Goal: Check status: Check status

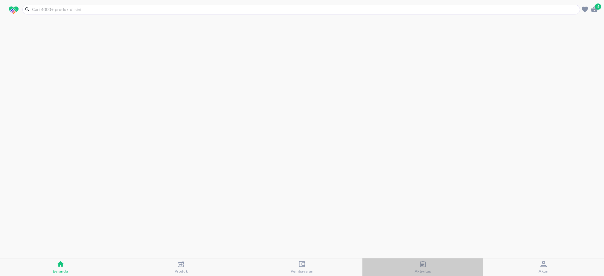
click at [422, 267] on icon "button" at bounding box center [423, 264] width 6 height 6
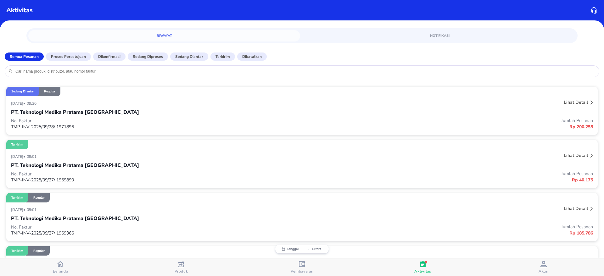
click at [568, 101] on p "Lihat detail" at bounding box center [576, 102] width 24 height 6
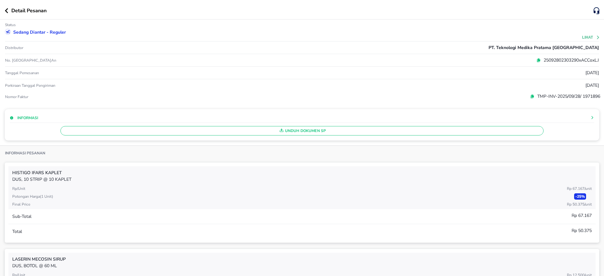
click at [583, 37] on button "Lihat" at bounding box center [592, 37] width 18 height 4
